Goal: Task Accomplishment & Management: Manage account settings

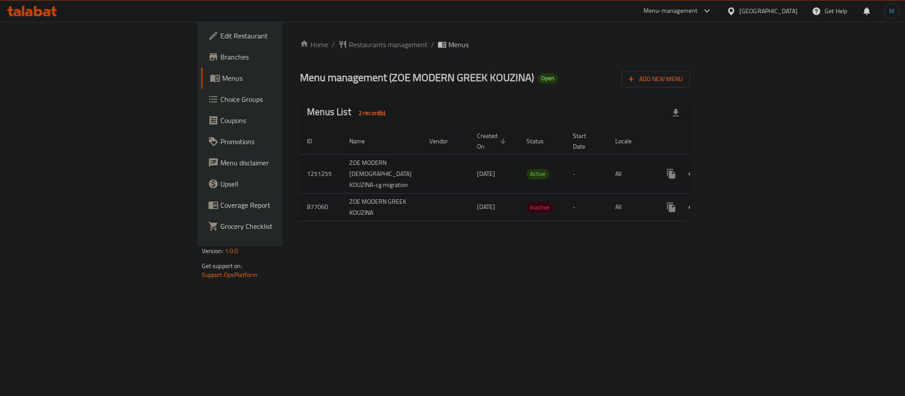
click at [745, 163] on link "enhanced table" at bounding box center [734, 173] width 21 height 21
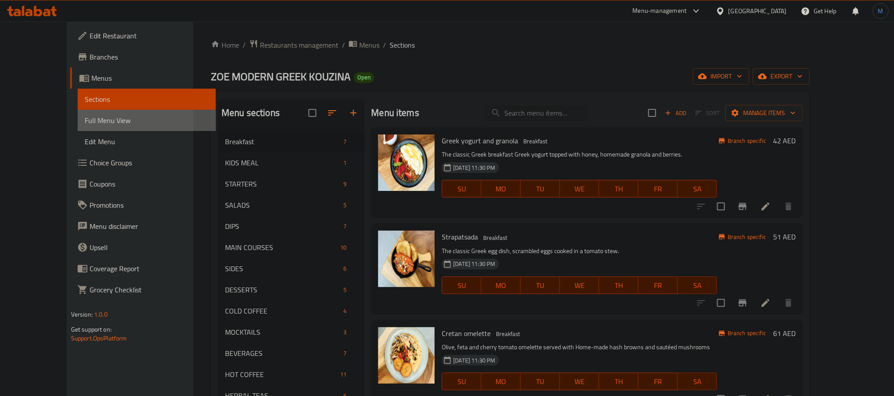
drag, startPoint x: 77, startPoint y: 116, endPoint x: 121, endPoint y: 154, distance: 57.9
click at [85, 116] on span "Full Menu View" at bounding box center [147, 120] width 124 height 11
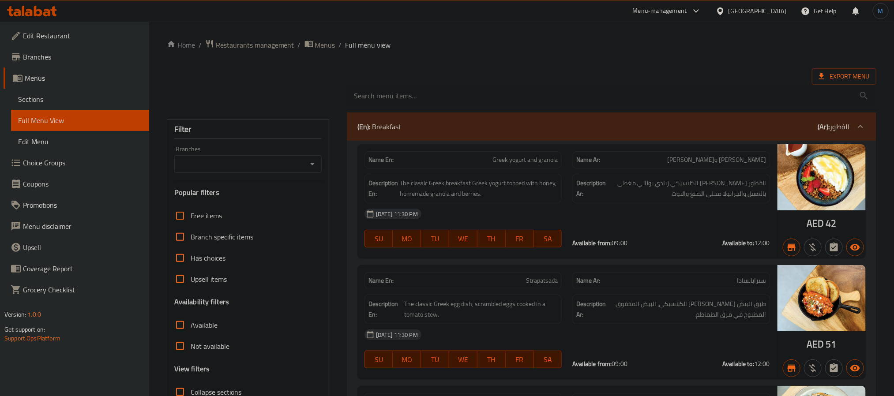
click at [312, 166] on icon "Open" at bounding box center [312, 164] width 11 height 11
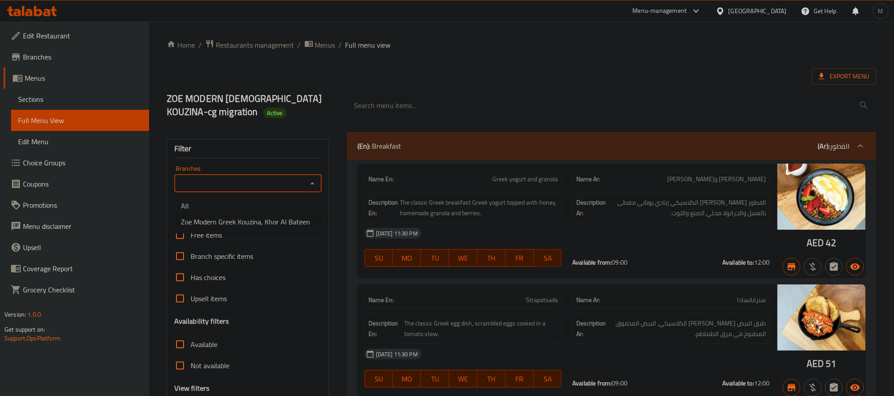
click at [438, 230] on div "[DATE] 11:30 PM" at bounding box center [567, 233] width 416 height 21
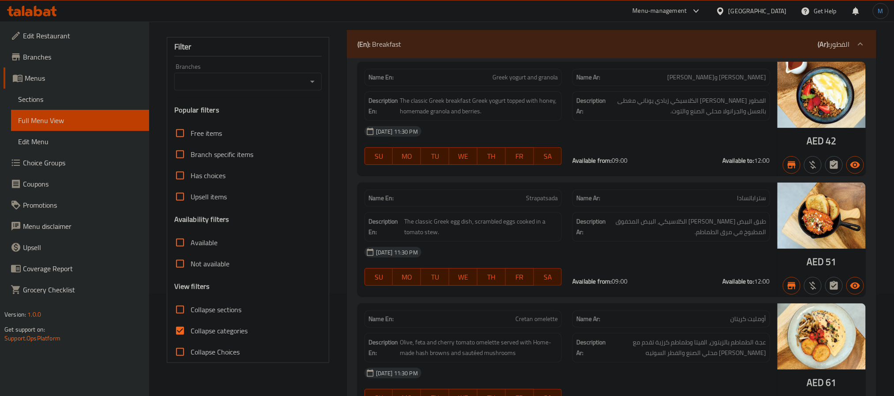
scroll to position [199, 0]
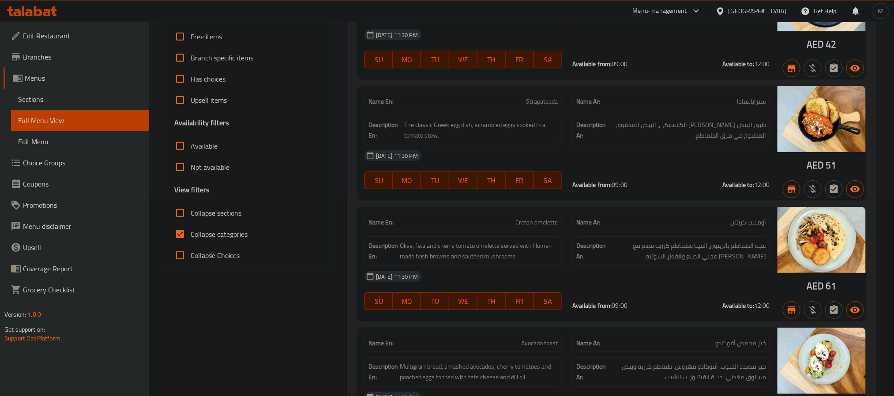
click at [187, 223] on input "Collapse sections" at bounding box center [180, 213] width 21 height 21
checkbox input "true"
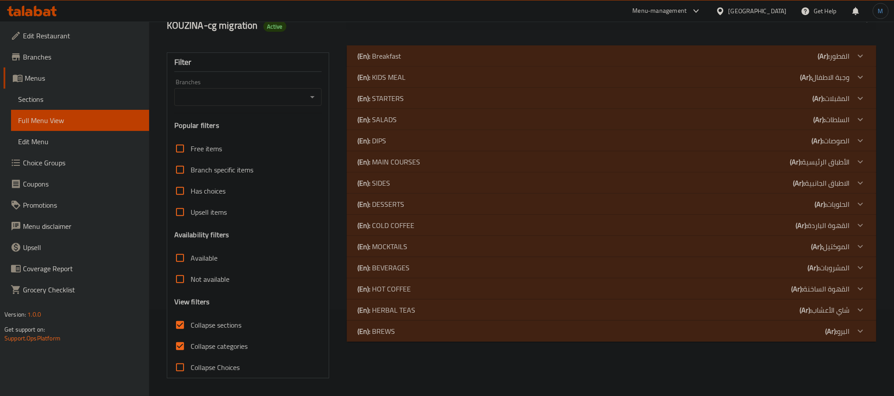
scroll to position [87, 0]
click at [412, 61] on div "(En): SALADS (Ar): السلطات" at bounding box center [604, 56] width 493 height 11
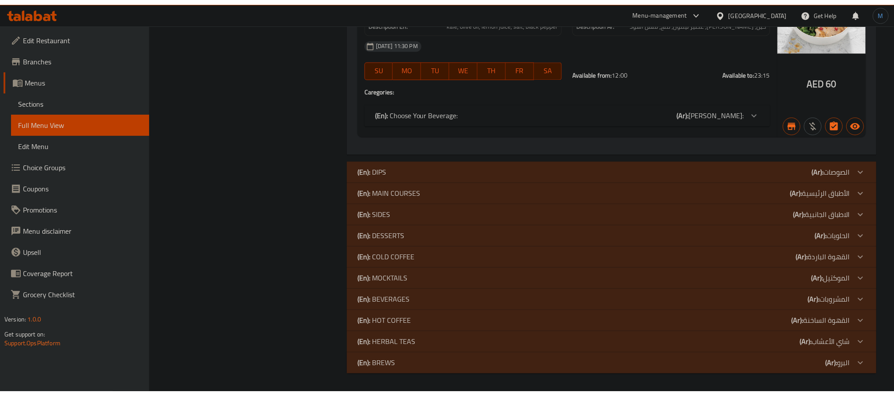
scroll to position [858, 0]
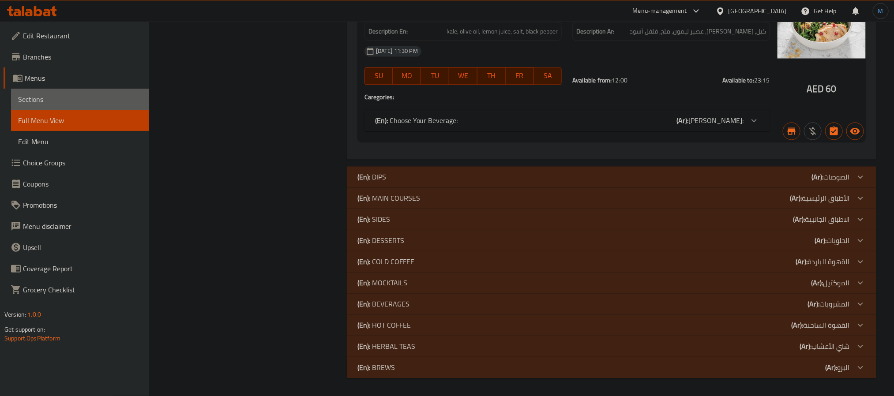
click at [45, 100] on span "Sections" at bounding box center [80, 99] width 124 height 11
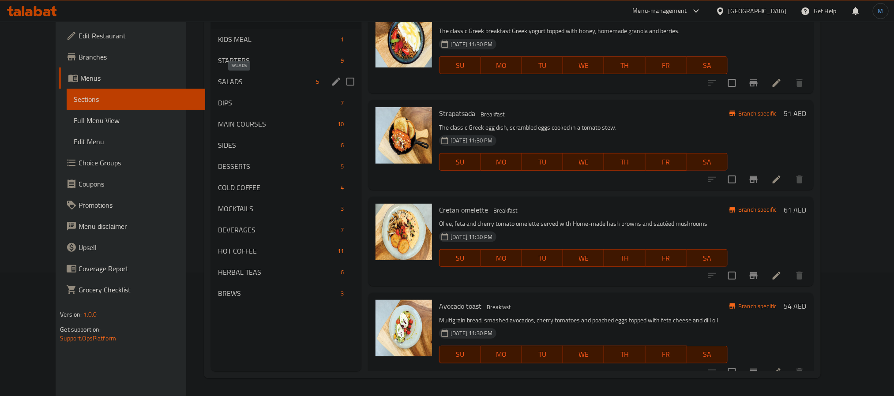
click at [230, 81] on span "SALADS" at bounding box center [265, 81] width 94 height 11
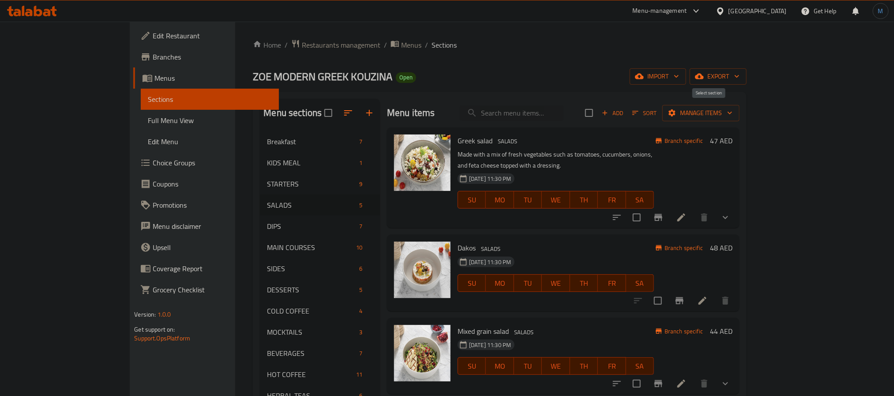
click at [599, 118] on input "checkbox" at bounding box center [589, 113] width 19 height 19
checkbox input "true"
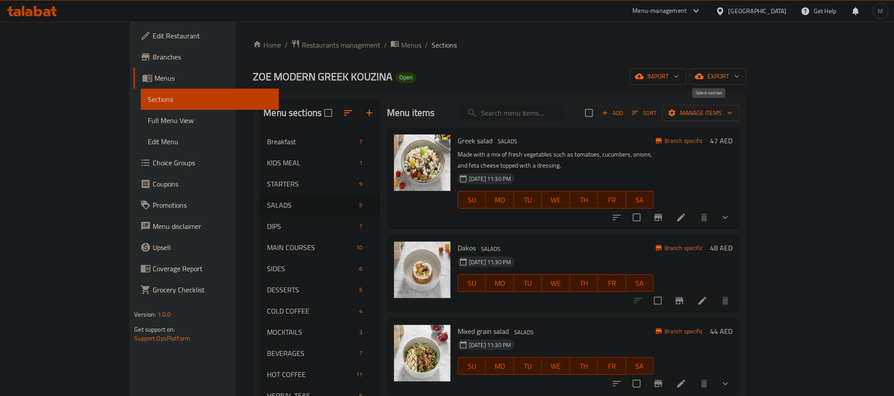
checkbox input "true"
click at [733, 117] on span "Manage items" at bounding box center [701, 113] width 63 height 11
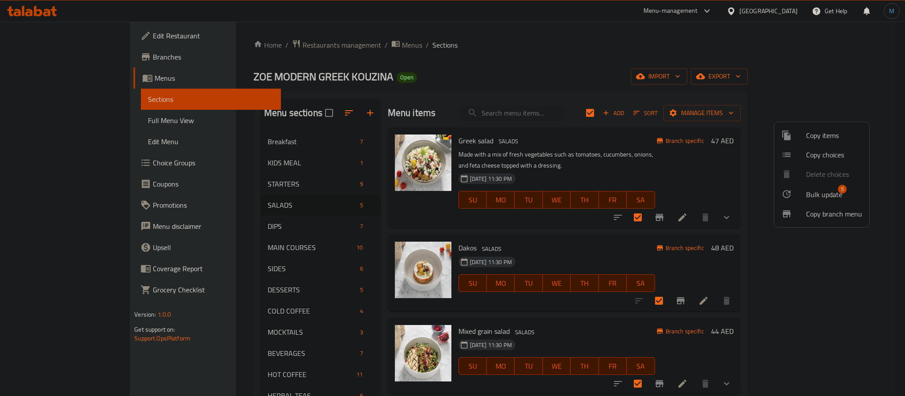
click at [823, 182] on ul "Copy items Copy choices Delete choices Bulk update 5 Copy branch menu" at bounding box center [821, 174] width 95 height 105
click at [829, 196] on span "Bulk update" at bounding box center [824, 194] width 36 height 11
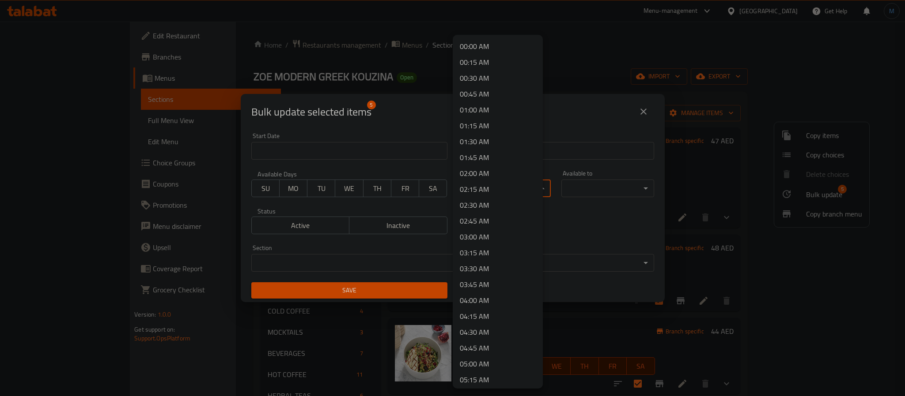
click at [473, 189] on body "​ Menu-management [GEOGRAPHIC_DATA] Get Help M Edit Restaurant Branches Menus S…" at bounding box center [452, 209] width 905 height 375
click at [498, 45] on li "00:00 AM" at bounding box center [498, 46] width 90 height 16
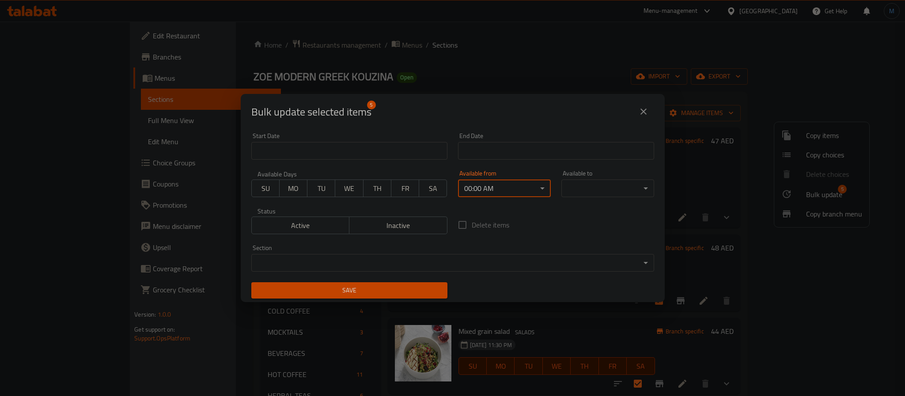
click at [590, 191] on body "​ Menu-management [GEOGRAPHIC_DATA] Get Help M Edit Restaurant Branches Menus S…" at bounding box center [452, 209] width 905 height 375
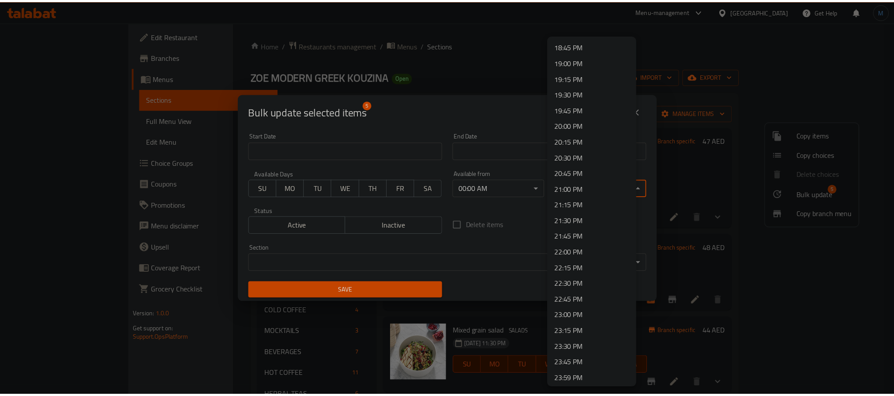
scroll to position [1194, 0]
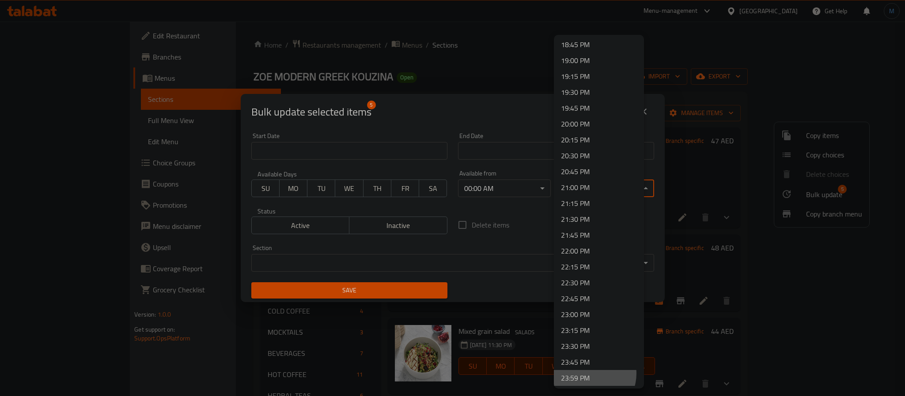
click at [588, 373] on li "23:59 PM" at bounding box center [599, 378] width 90 height 16
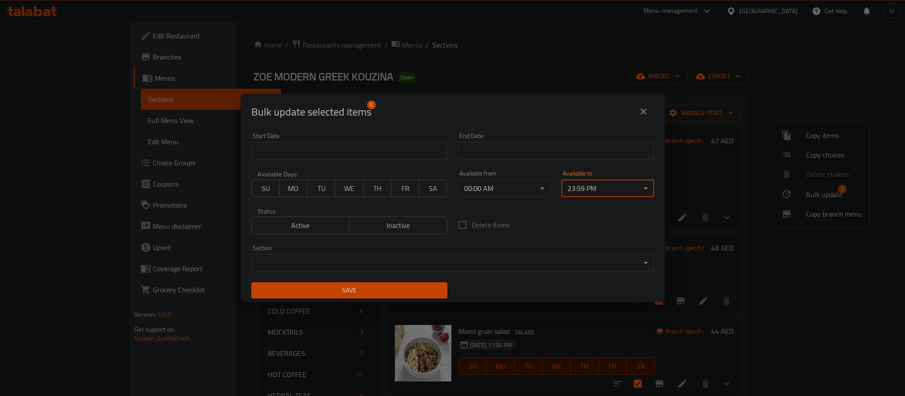
click at [310, 290] on span "Save" at bounding box center [349, 290] width 182 height 11
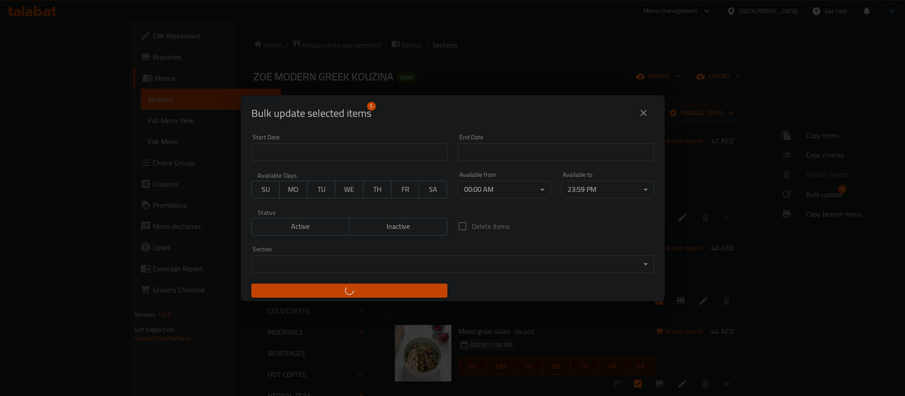
checkbox input "false"
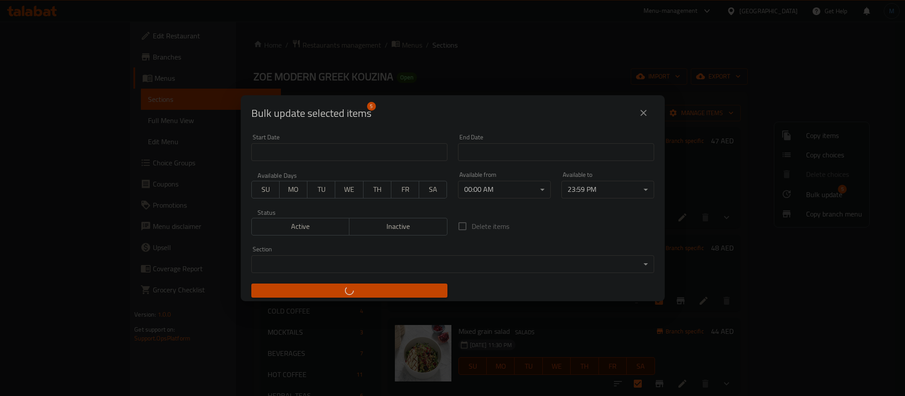
checkbox input "false"
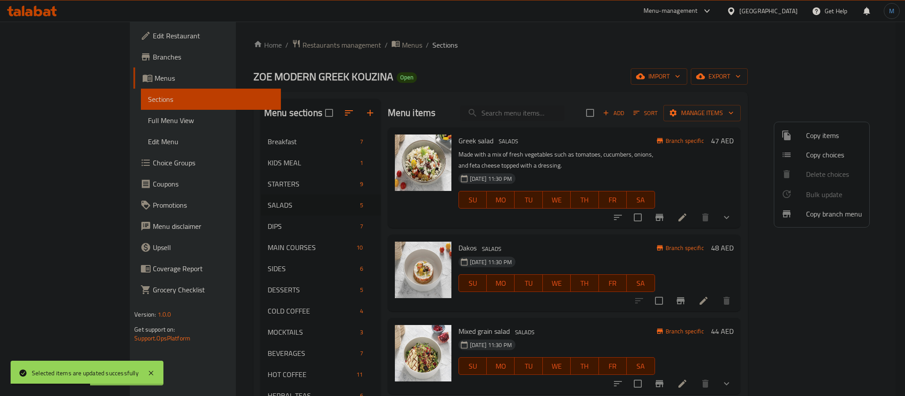
click at [72, 126] on div at bounding box center [452, 198] width 905 height 396
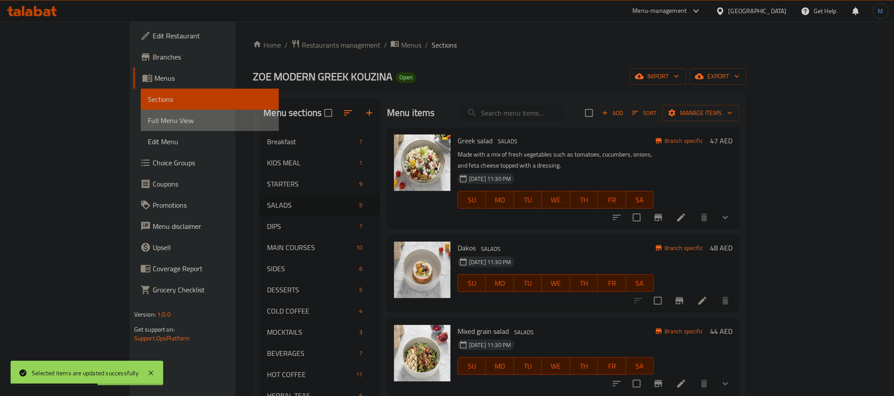
click at [141, 126] on link "Full Menu View" at bounding box center [210, 120] width 138 height 21
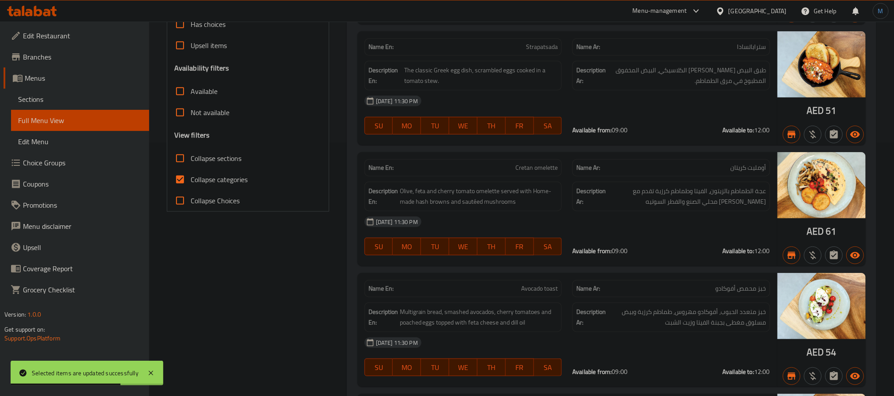
scroll to position [265, 0]
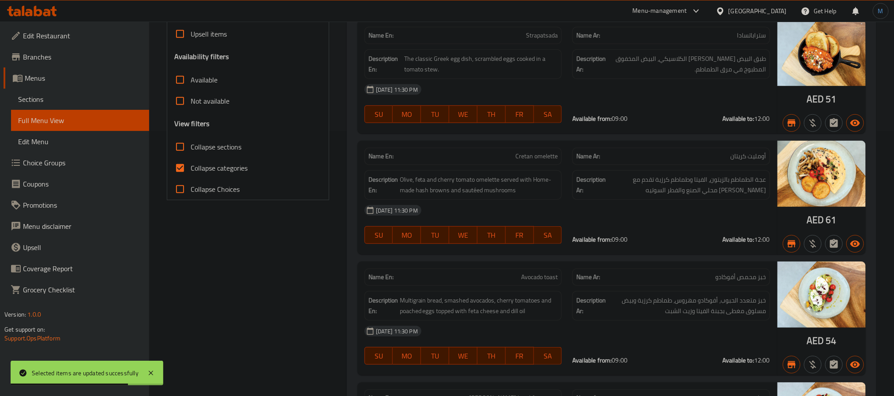
click at [219, 152] on span "Collapse sections" at bounding box center [216, 147] width 51 height 11
click at [191, 154] on input "Collapse sections" at bounding box center [180, 146] width 21 height 21
checkbox input "true"
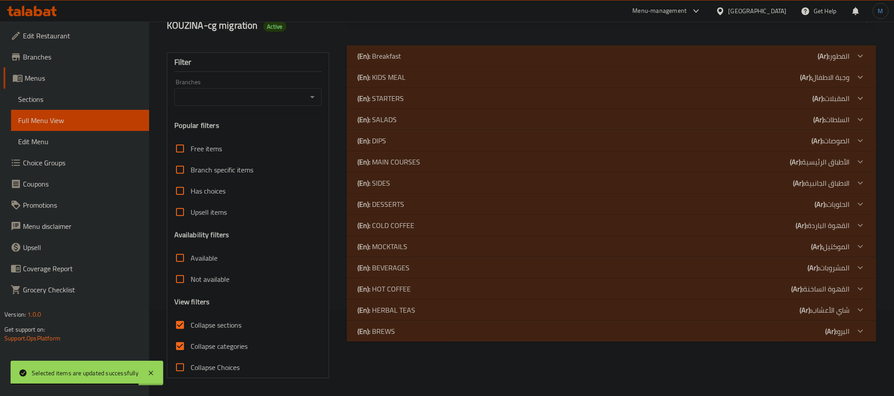
scroll to position [66, 0]
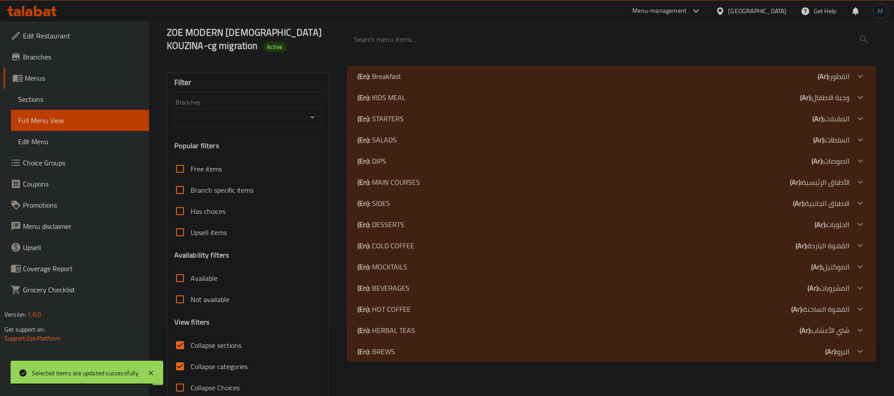
click at [388, 87] on div "(En): SALADS (Ar): السلطات" at bounding box center [612, 76] width 530 height 21
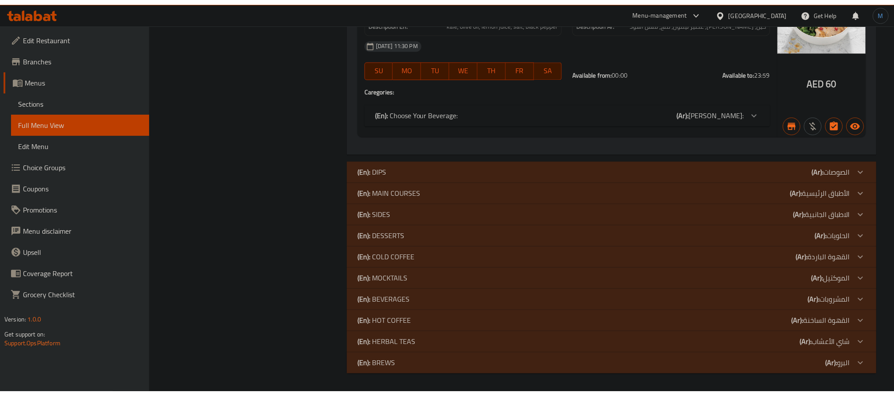
scroll to position [858, 0]
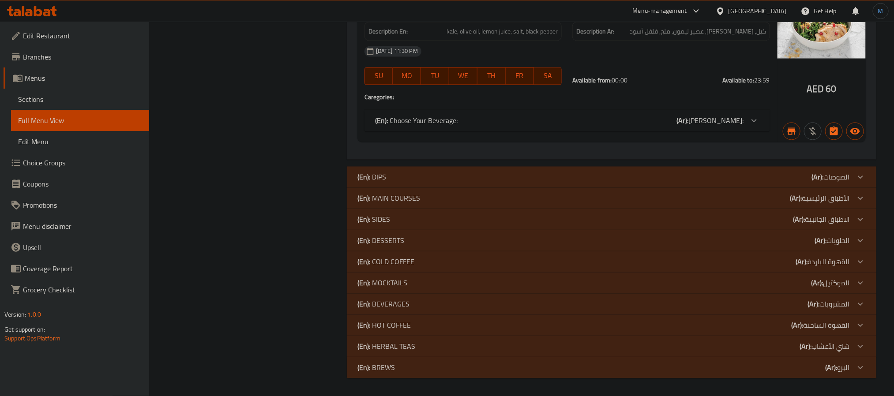
click at [48, 19] on div at bounding box center [32, 11] width 64 height 18
click at [49, 16] on div at bounding box center [32, 11] width 50 height 11
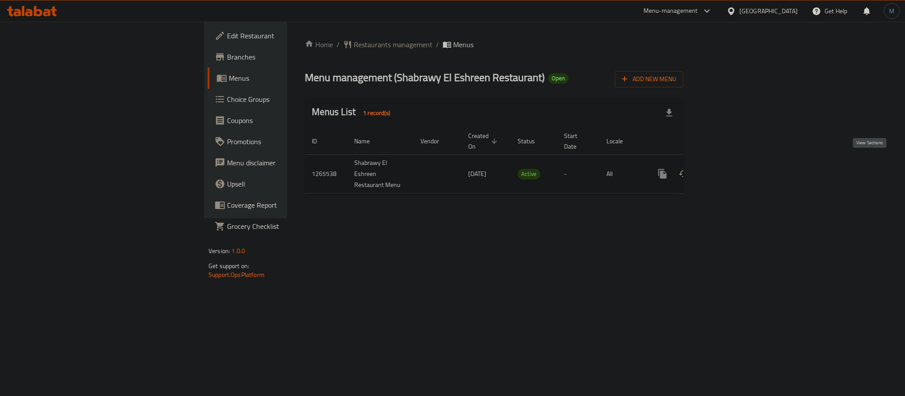
click at [731, 169] on icon "enhanced table" at bounding box center [726, 174] width 11 height 11
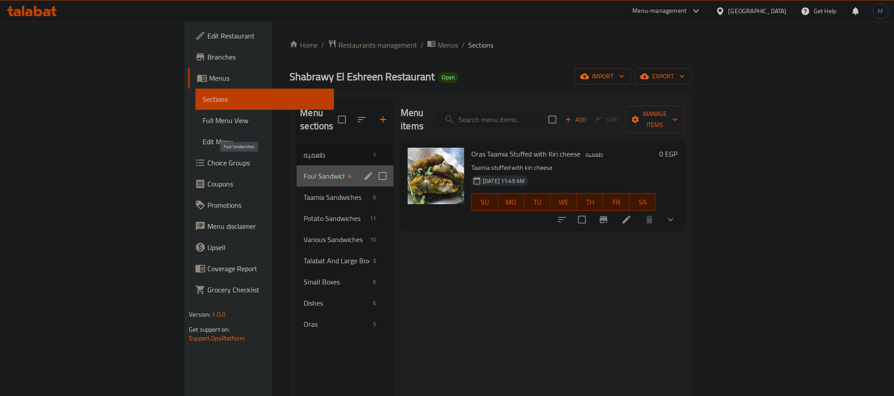
click at [304, 171] on span "Foul Sandwiches" at bounding box center [324, 176] width 41 height 11
